Goal: Contribute content: Add original content to the website for others to see

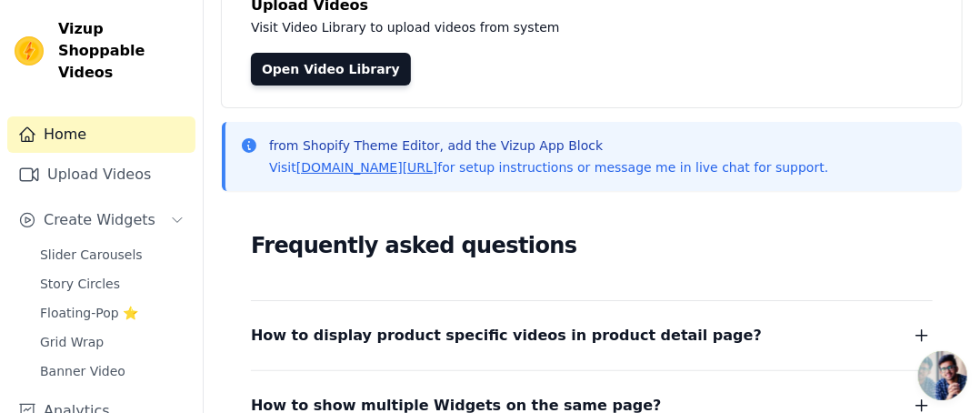
scroll to position [182, 0]
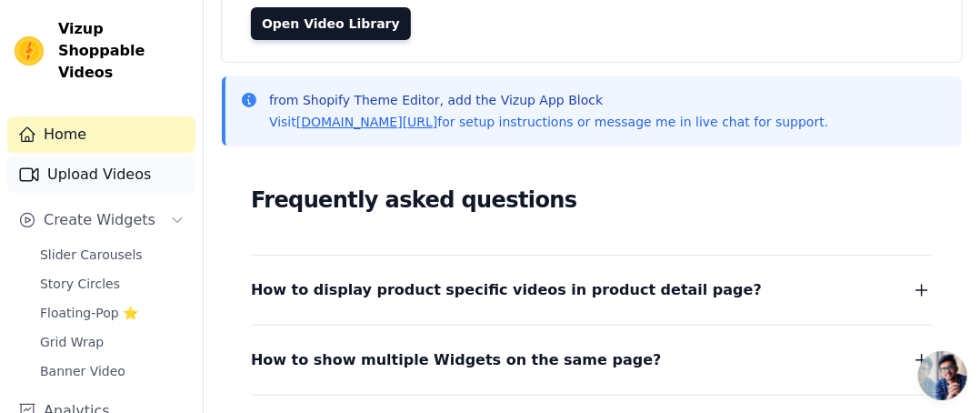
click at [64, 156] on link "Upload Videos" at bounding box center [101, 174] width 188 height 36
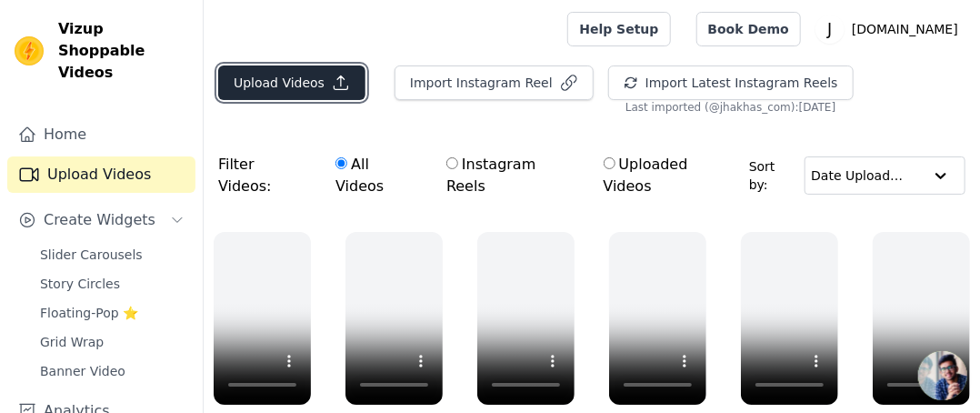
click at [311, 83] on button "Upload Videos" at bounding box center [291, 82] width 147 height 35
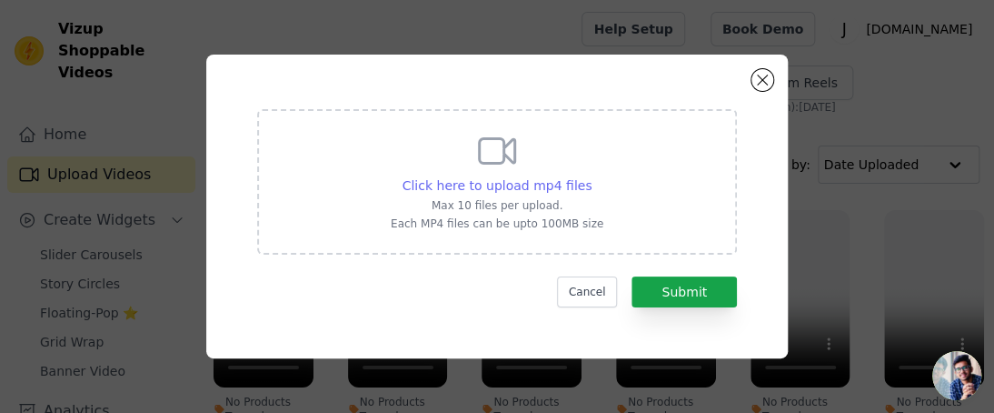
click at [470, 189] on span "Click here to upload mp4 files" at bounding box center [498, 185] width 190 height 15
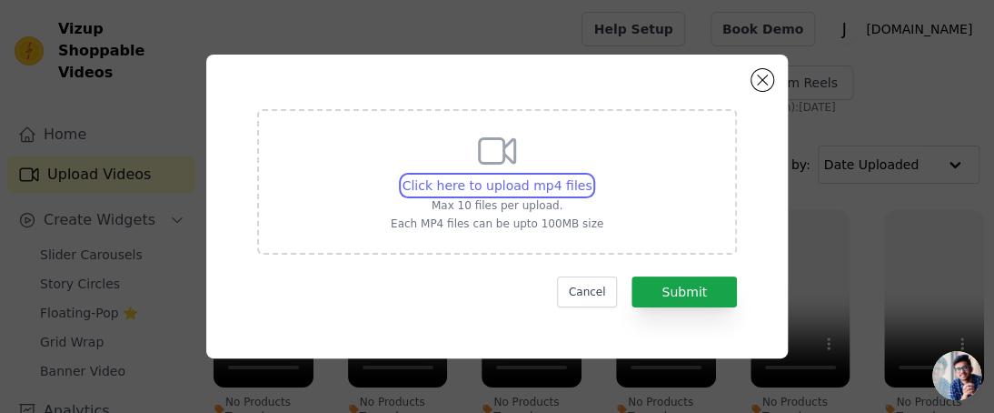
click at [591, 176] on input "Click here to upload mp4 files Max 10 files per upload. Each MP4 files can be u…" at bounding box center [591, 175] width 1 height 1
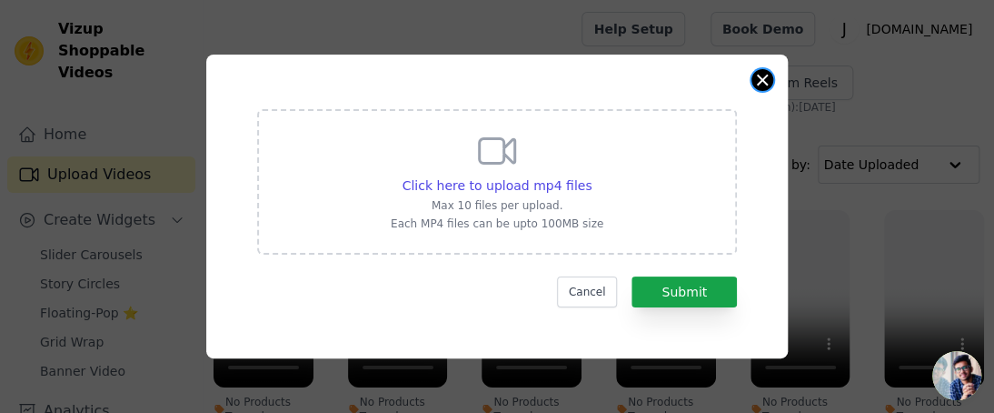
click at [757, 80] on button "Close modal" at bounding box center [763, 80] width 22 height 22
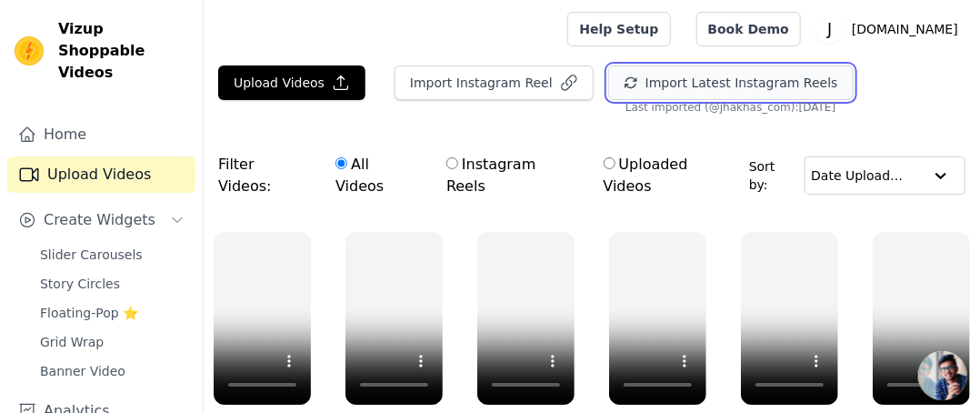
click at [673, 82] on button "Import Latest Instagram Reels" at bounding box center [730, 82] width 245 height 35
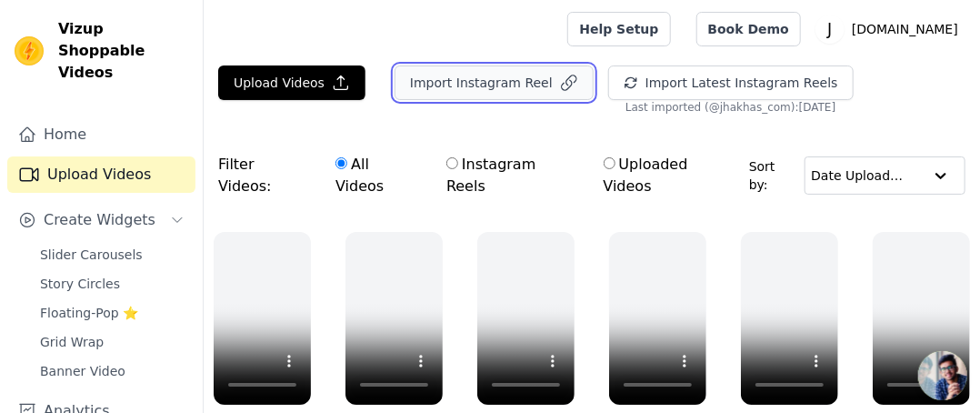
click at [488, 75] on button "Import Instagram Reel" at bounding box center [494, 82] width 199 height 35
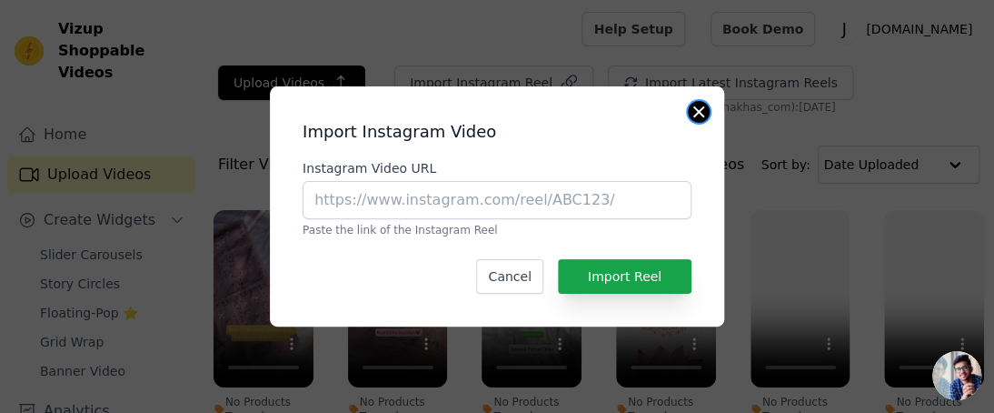
click at [695, 116] on button "Close modal" at bounding box center [699, 112] width 22 height 22
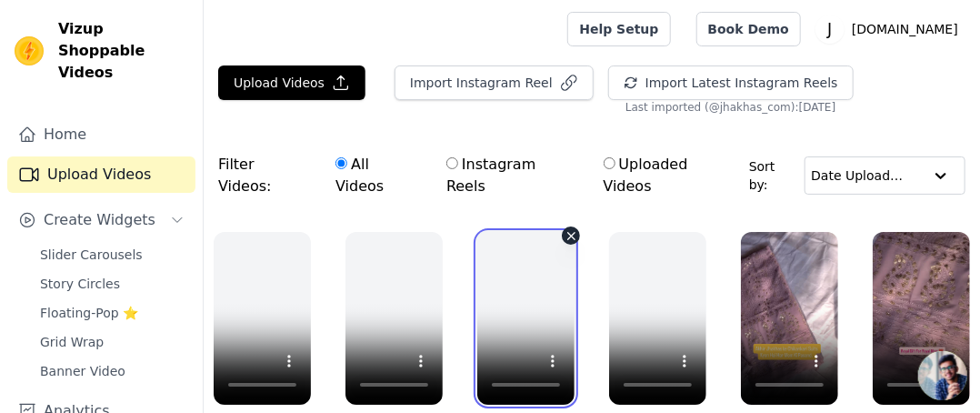
click at [526, 285] on video at bounding box center [525, 318] width 97 height 173
click at [556, 239] on video at bounding box center [525, 318] width 97 height 173
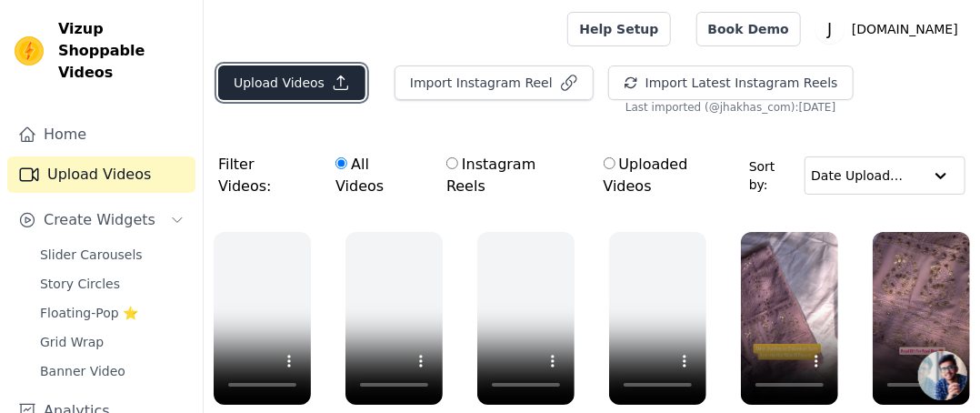
click at [332, 75] on icon "button" at bounding box center [341, 83] width 18 height 18
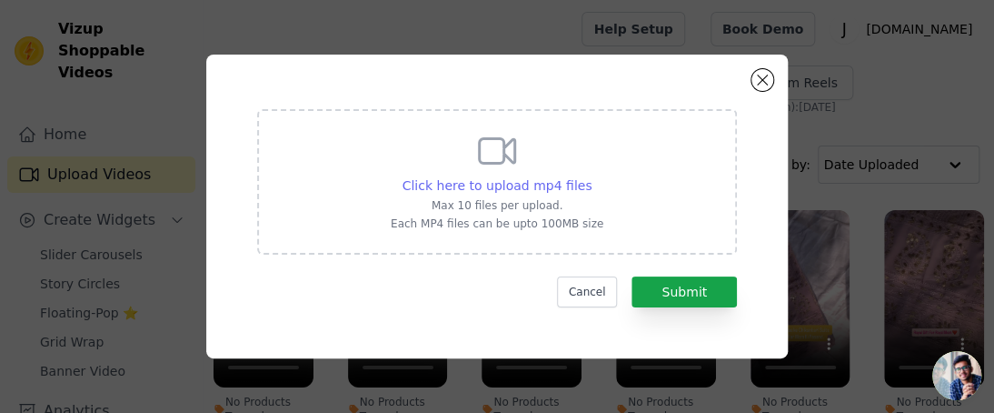
click at [486, 188] on span "Click here to upload mp4 files" at bounding box center [498, 185] width 190 height 15
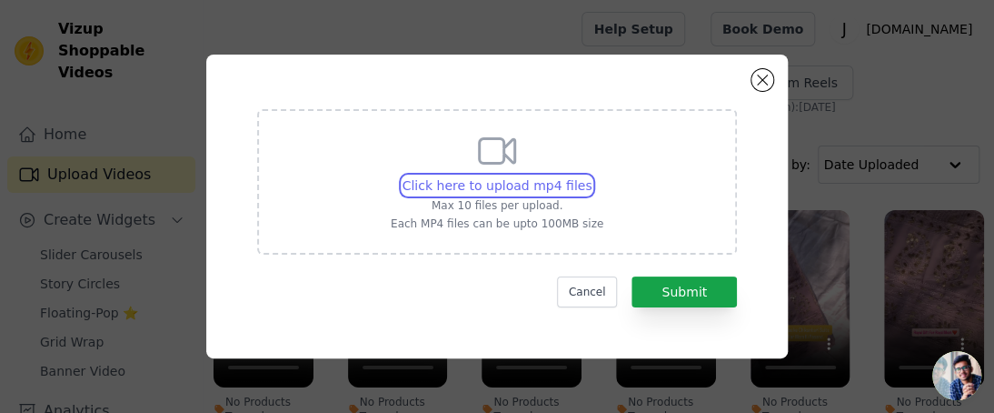
click at [591, 176] on input "Click here to upload mp4 files Max 10 files per upload. Each MP4 files can be u…" at bounding box center [591, 175] width 1 height 1
